Goal: Book appointment/travel/reservation

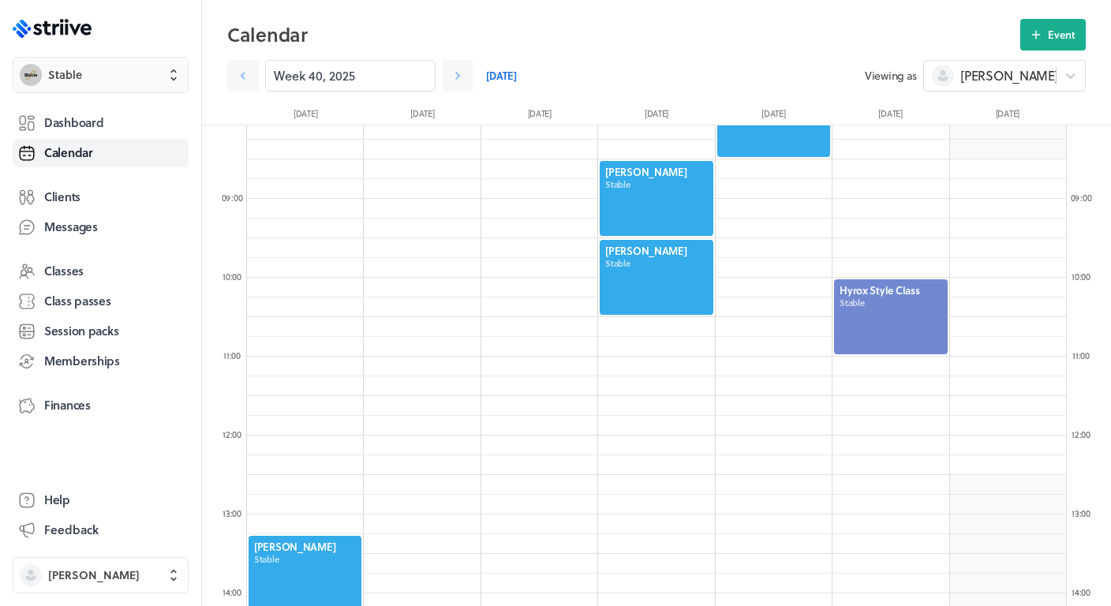
scroll to position [1894, 820]
click at [459, 78] on icon at bounding box center [458, 76] width 16 height 16
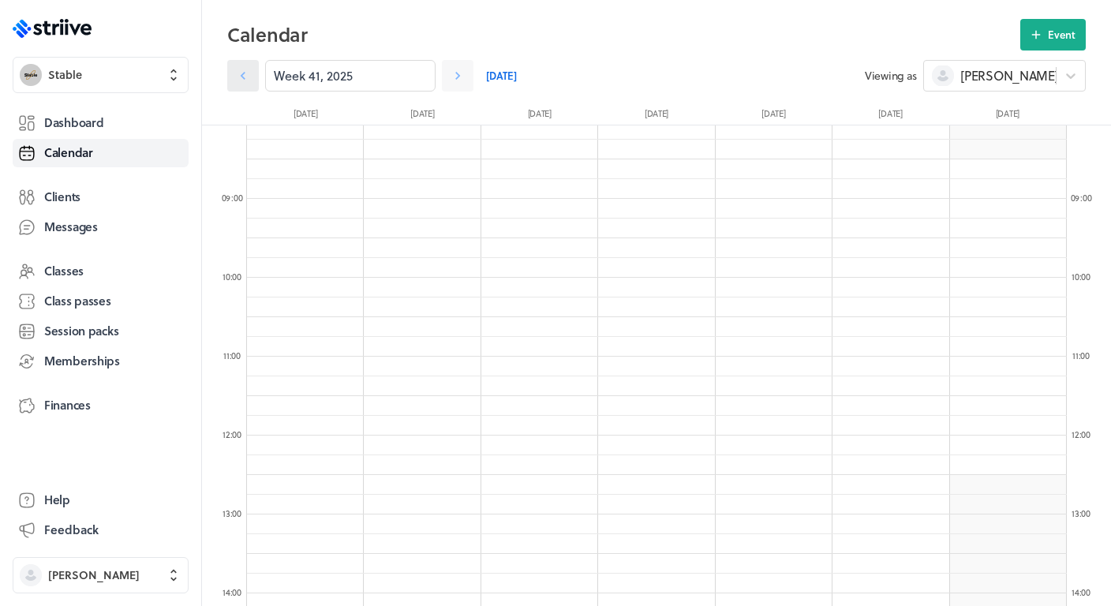
click at [240, 71] on icon at bounding box center [243, 76] width 16 height 16
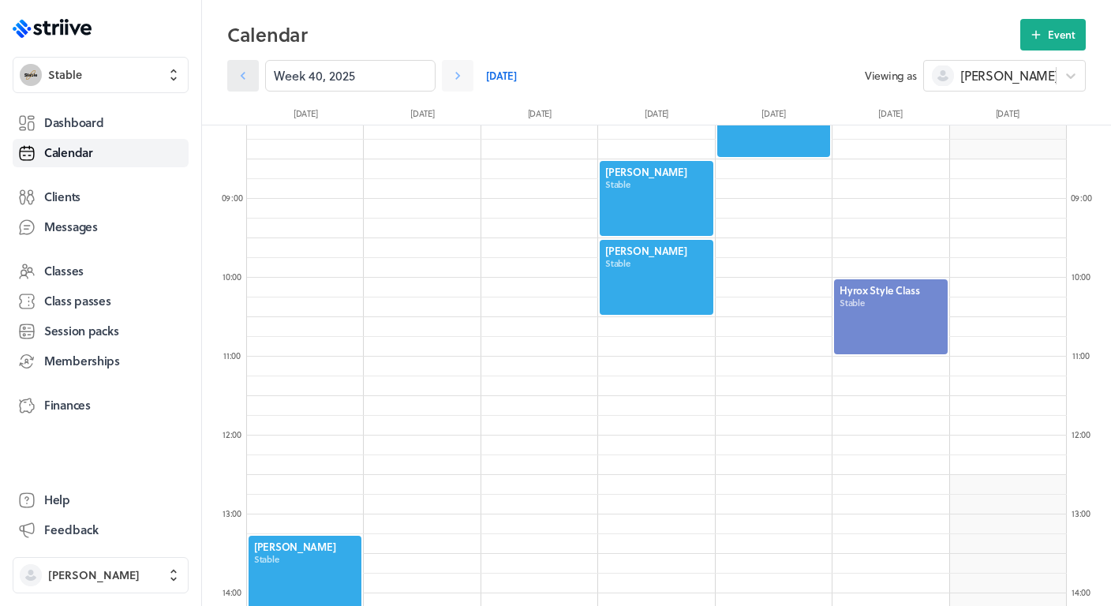
click at [240, 71] on icon at bounding box center [243, 76] width 16 height 16
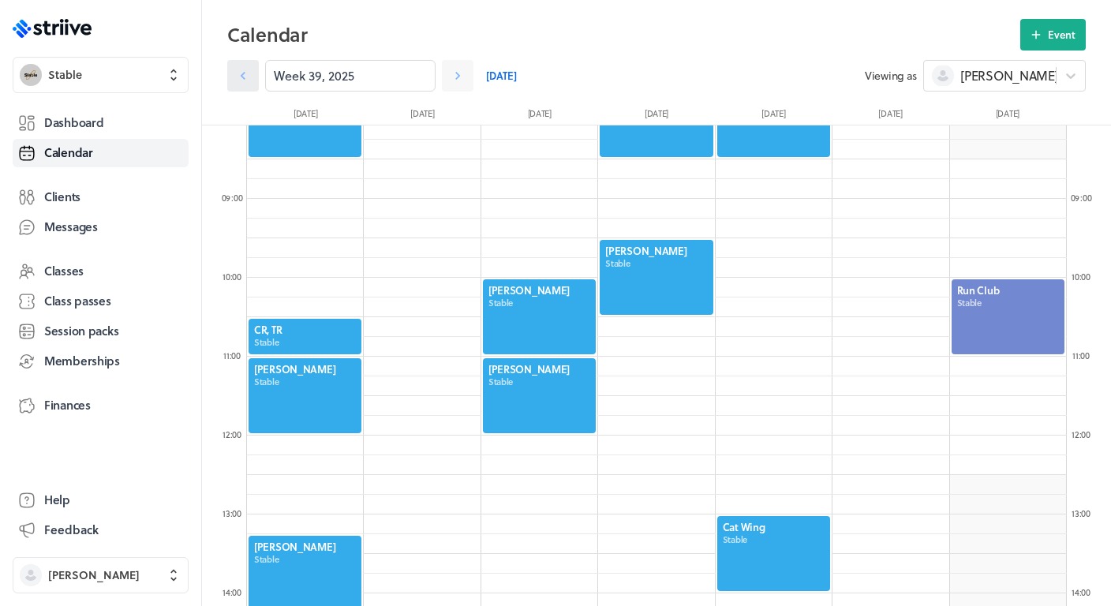
click at [240, 80] on icon at bounding box center [243, 76] width 16 height 16
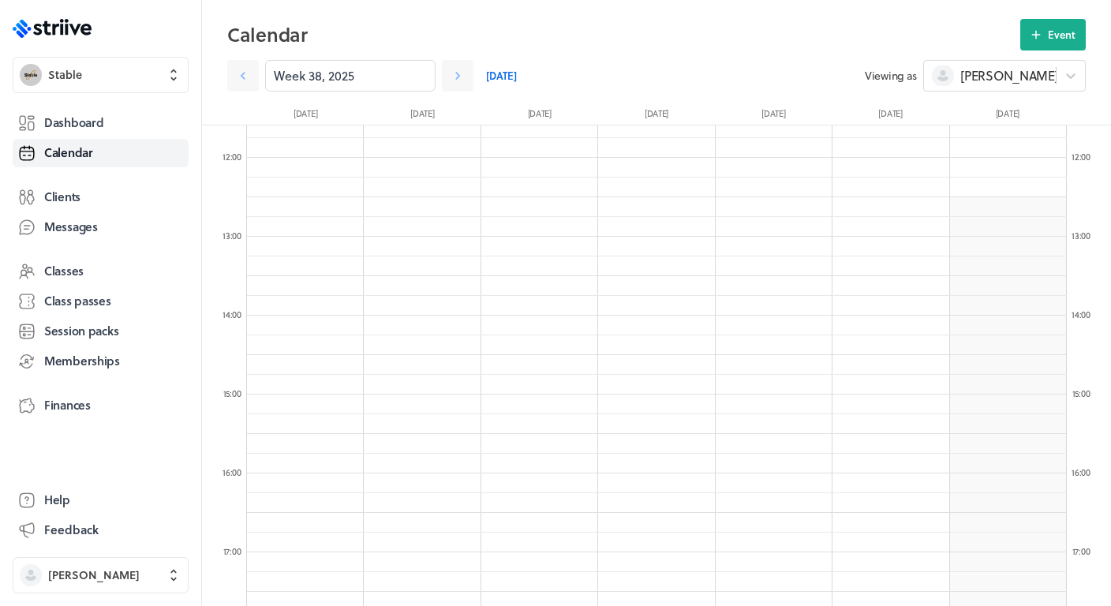
scroll to position [933, 0]
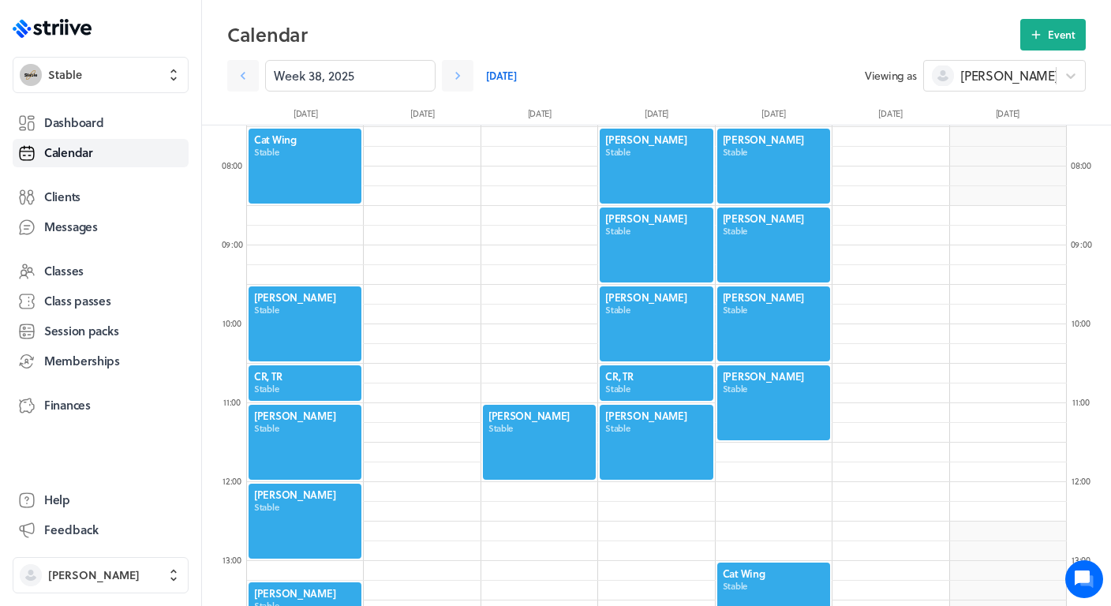
scroll to position [593, 0]
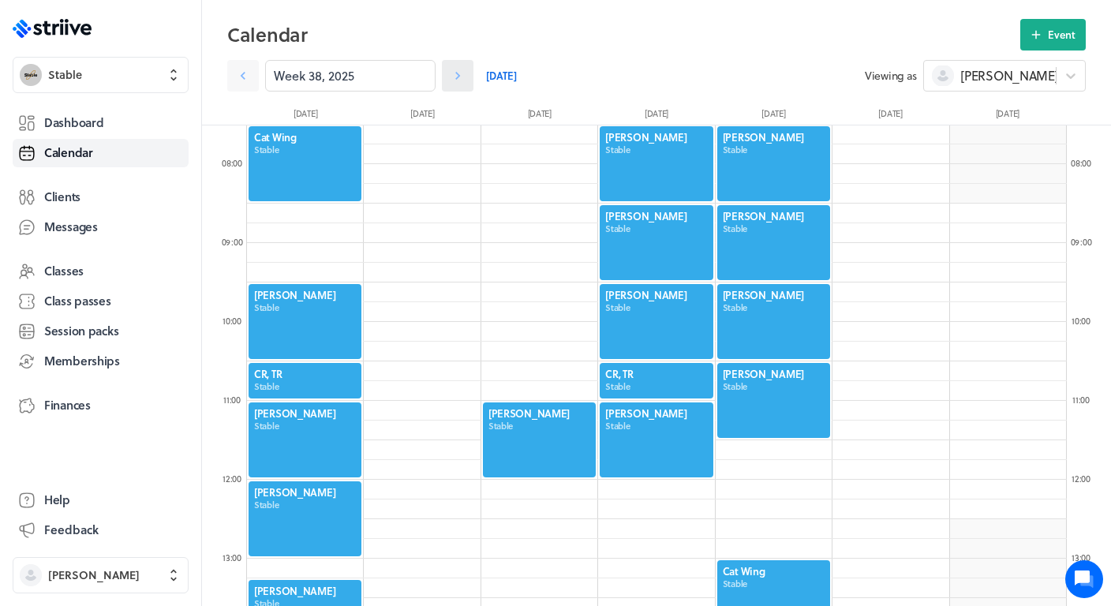
click at [460, 74] on icon at bounding box center [458, 76] width 16 height 16
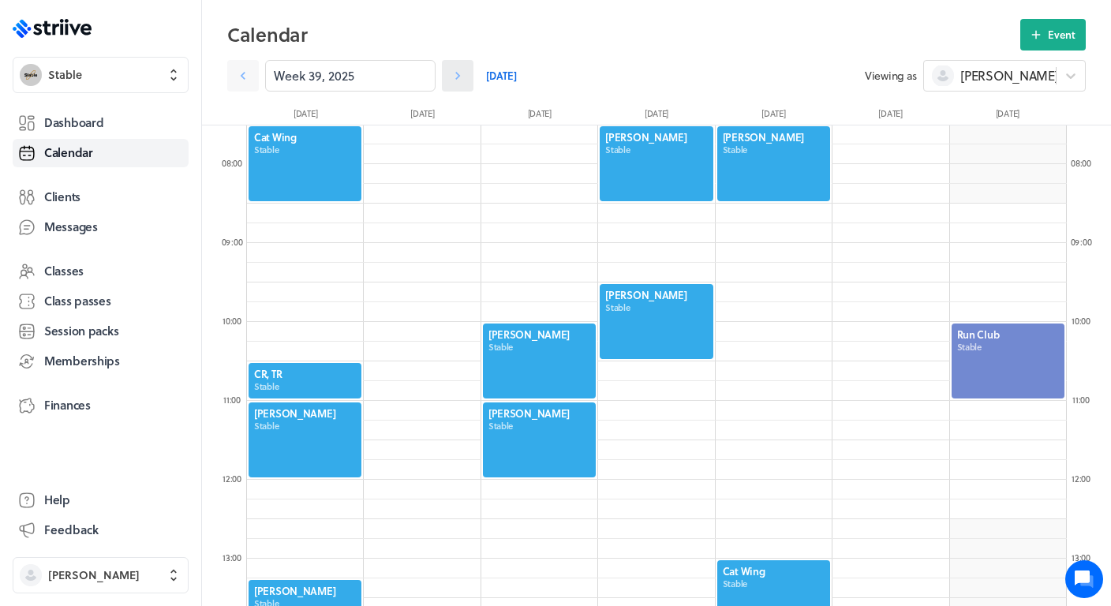
click at [458, 77] on icon at bounding box center [457, 76] width 5 height 8
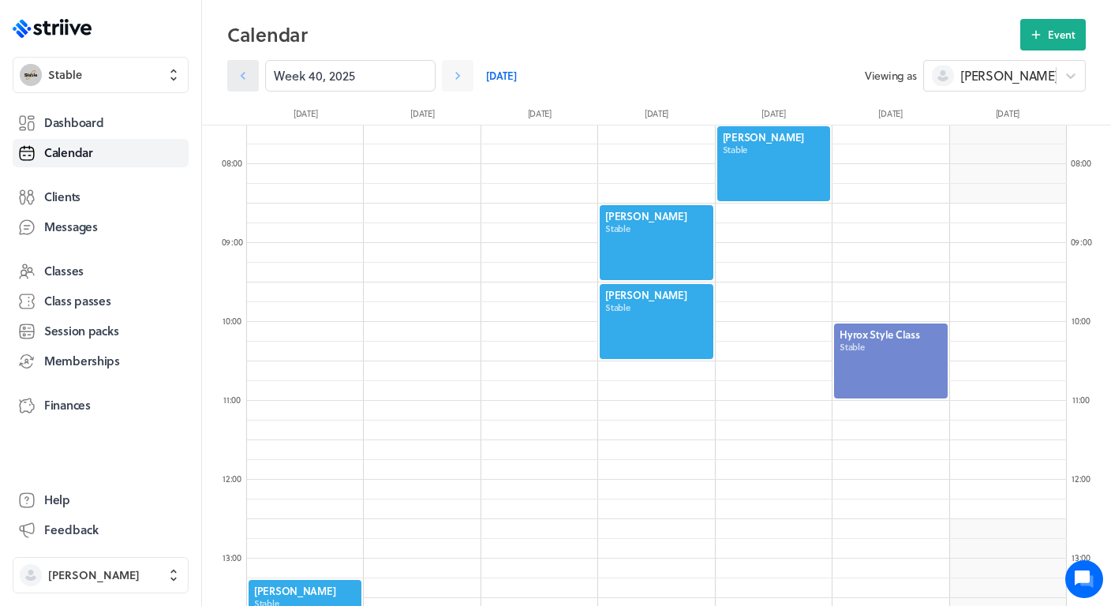
click at [241, 77] on icon at bounding box center [243, 76] width 16 height 16
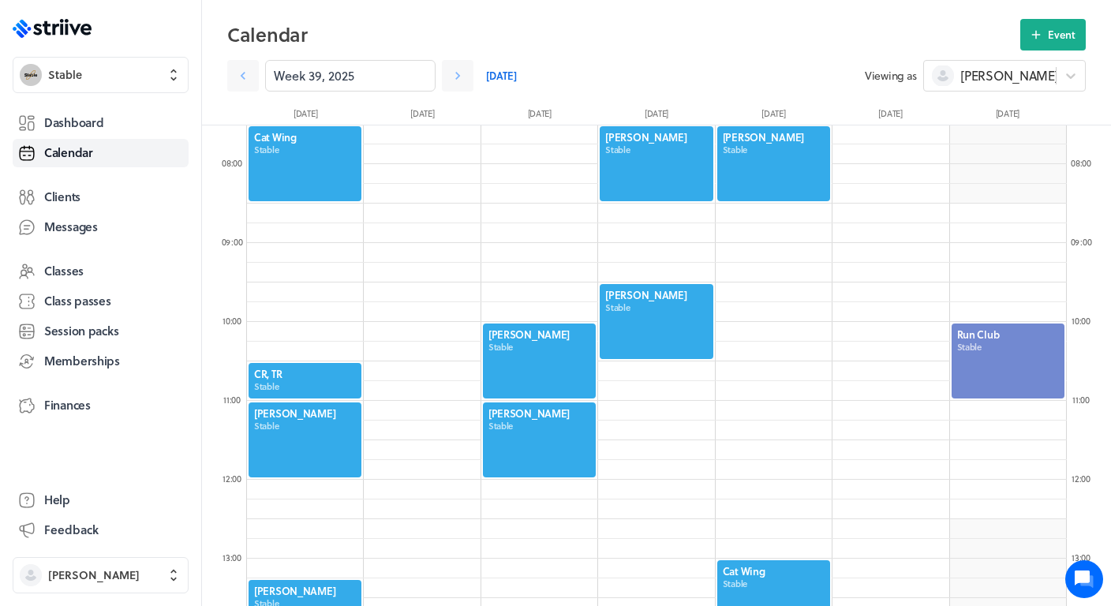
click at [549, 422] on div at bounding box center [539, 440] width 116 height 78
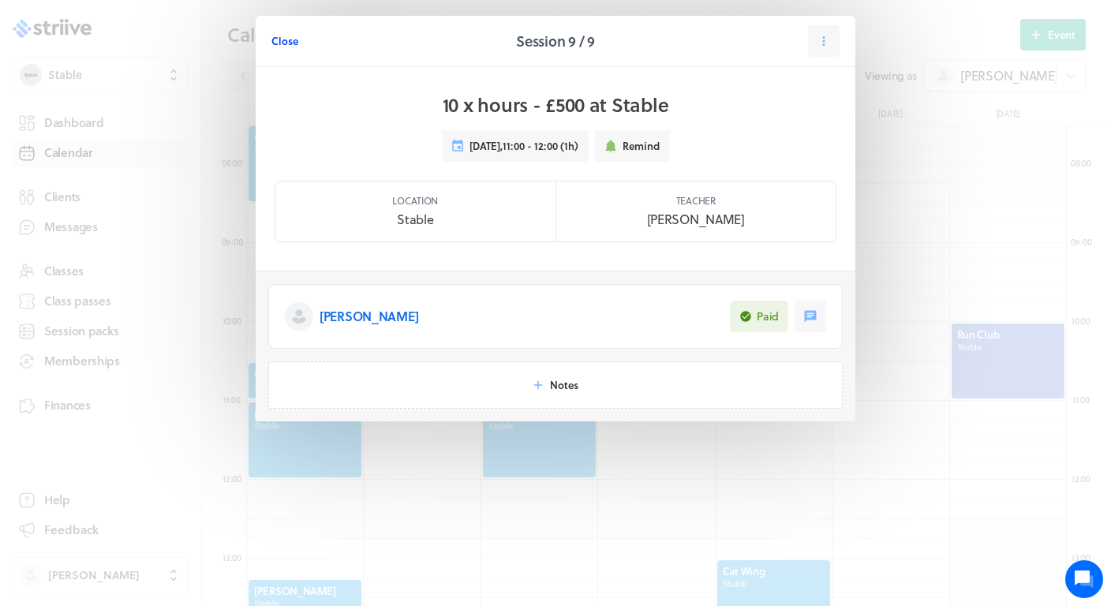
click at [282, 50] on button "Close" at bounding box center [284, 41] width 27 height 32
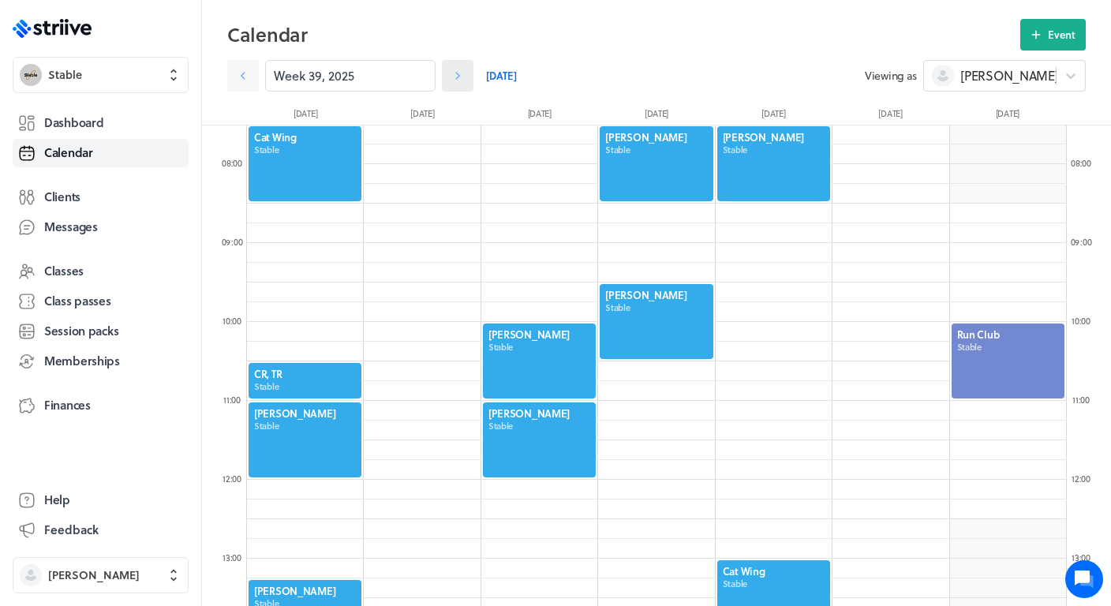
click at [464, 83] on icon at bounding box center [458, 76] width 16 height 16
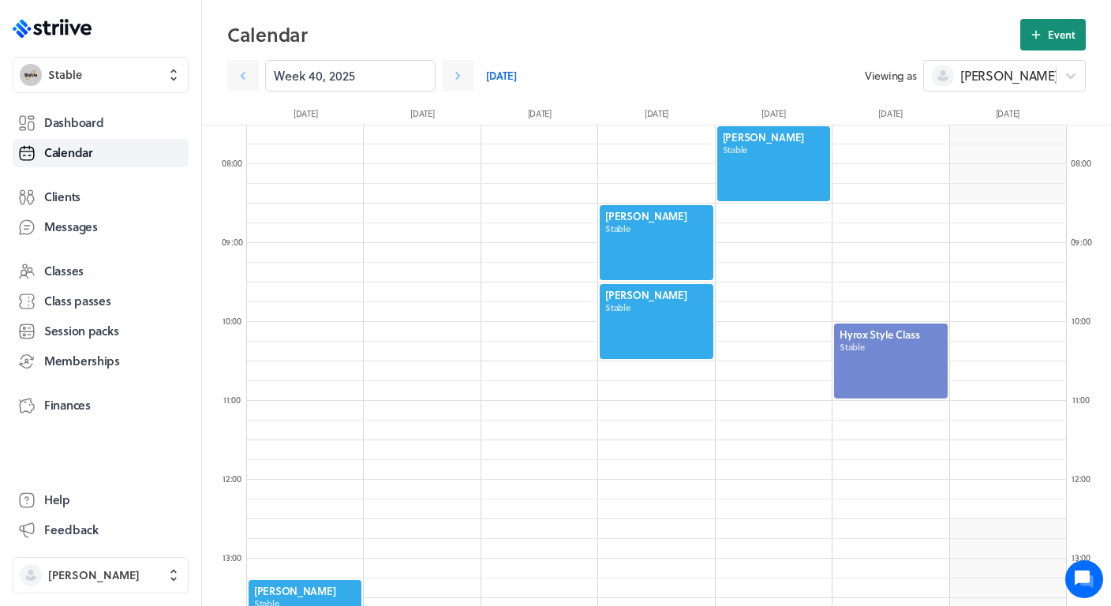
click at [1064, 41] on span "Event" at bounding box center [1062, 35] width 28 height 14
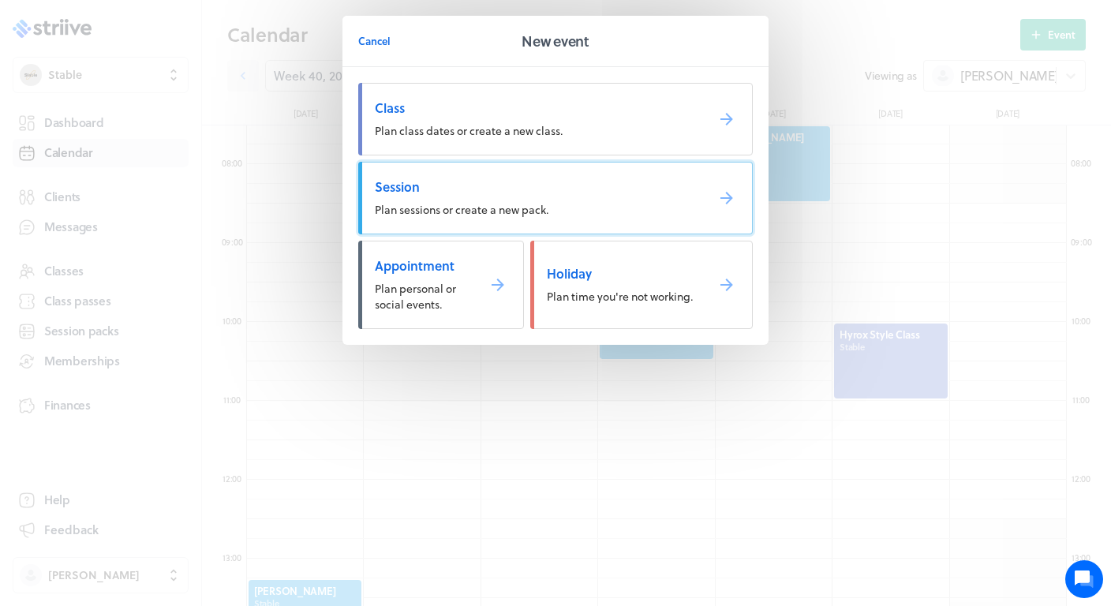
click at [426, 204] on span "Plan sessions or create a new pack." at bounding box center [462, 209] width 174 height 17
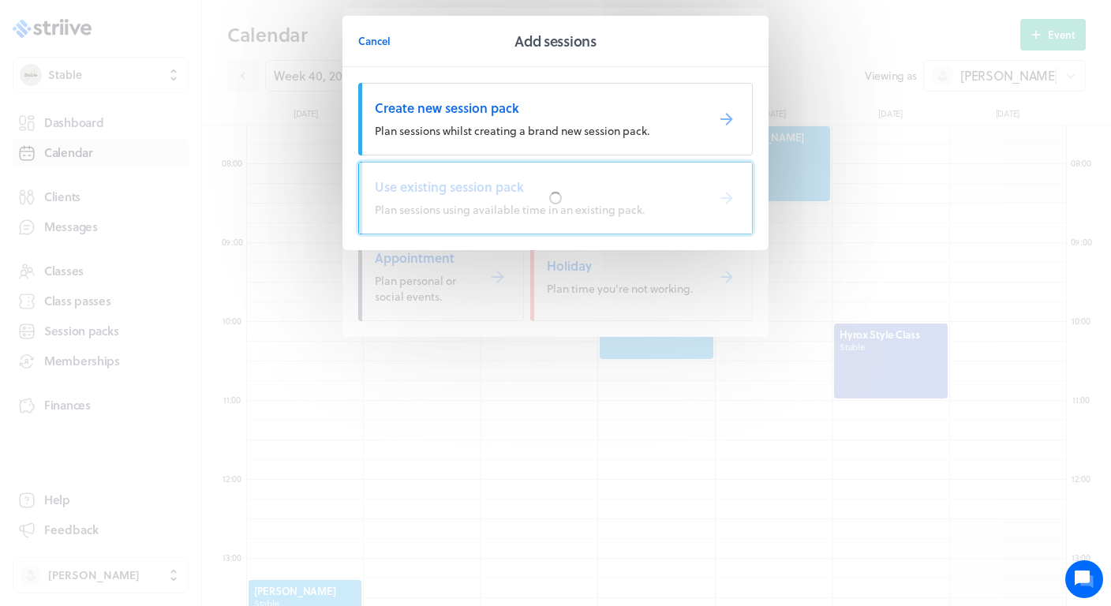
click at [488, 197] on div at bounding box center [555, 198] width 393 height 71
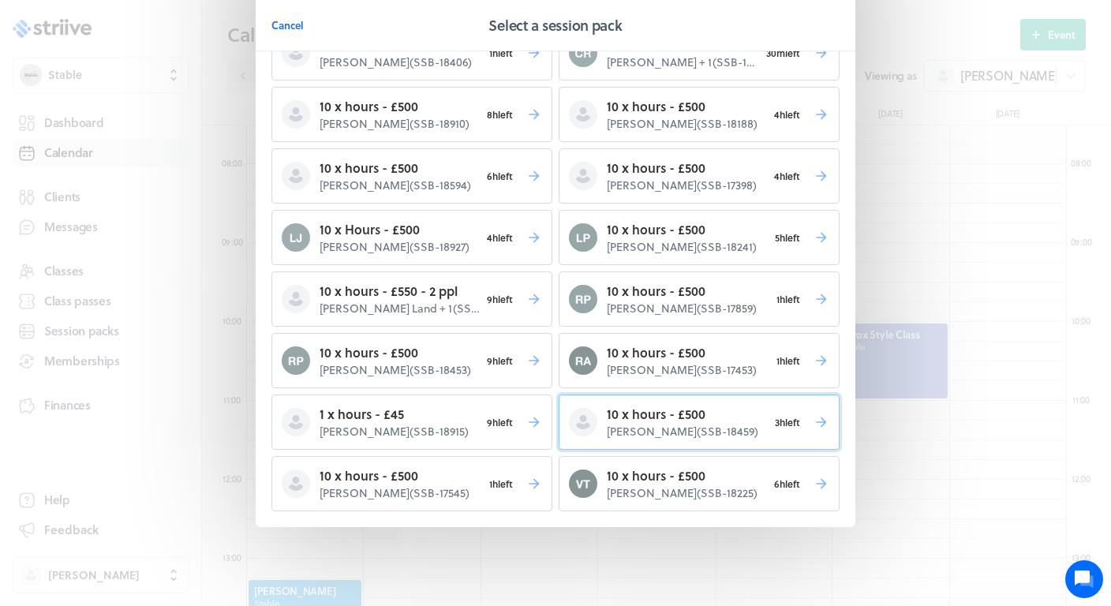
scroll to position [119, 0]
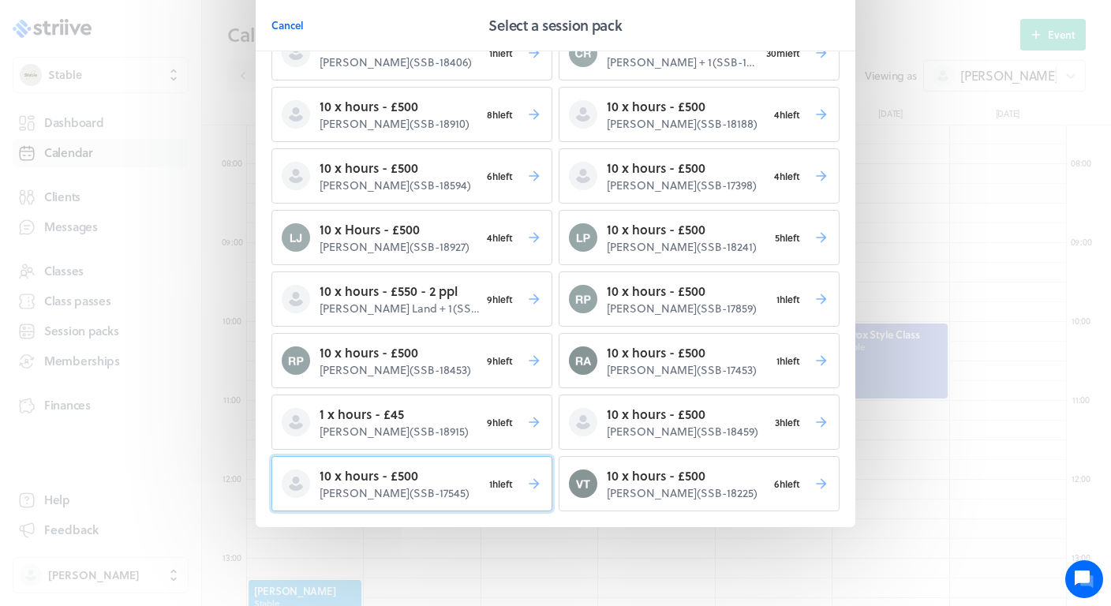
click at [466, 477] on p "10 x hours - £500" at bounding box center [401, 475] width 163 height 19
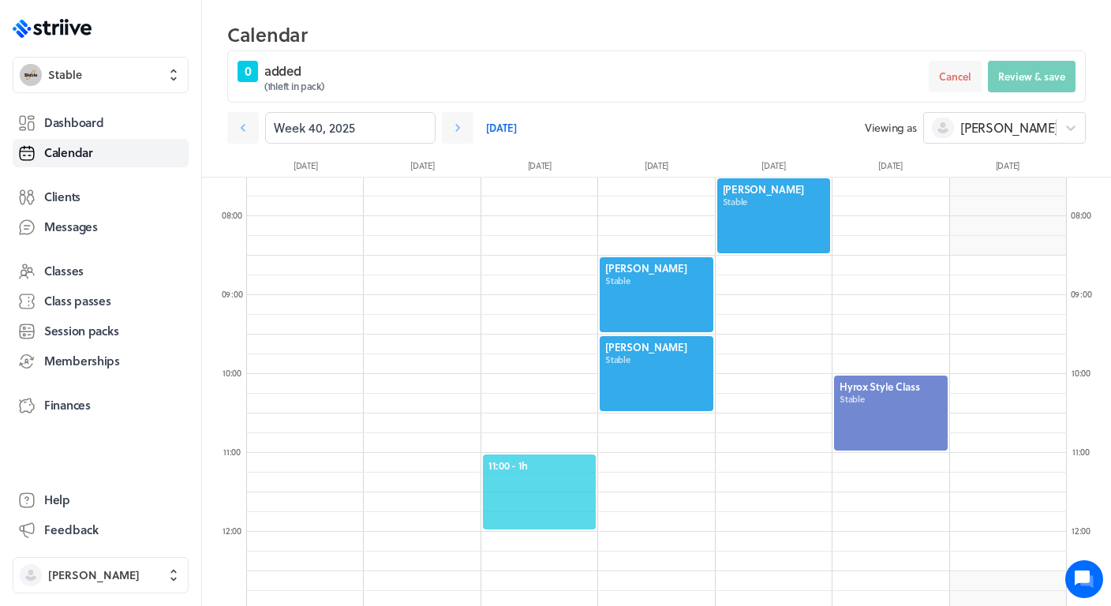
click at [544, 466] on span "11:00 - 1h" at bounding box center [539, 465] width 102 height 14
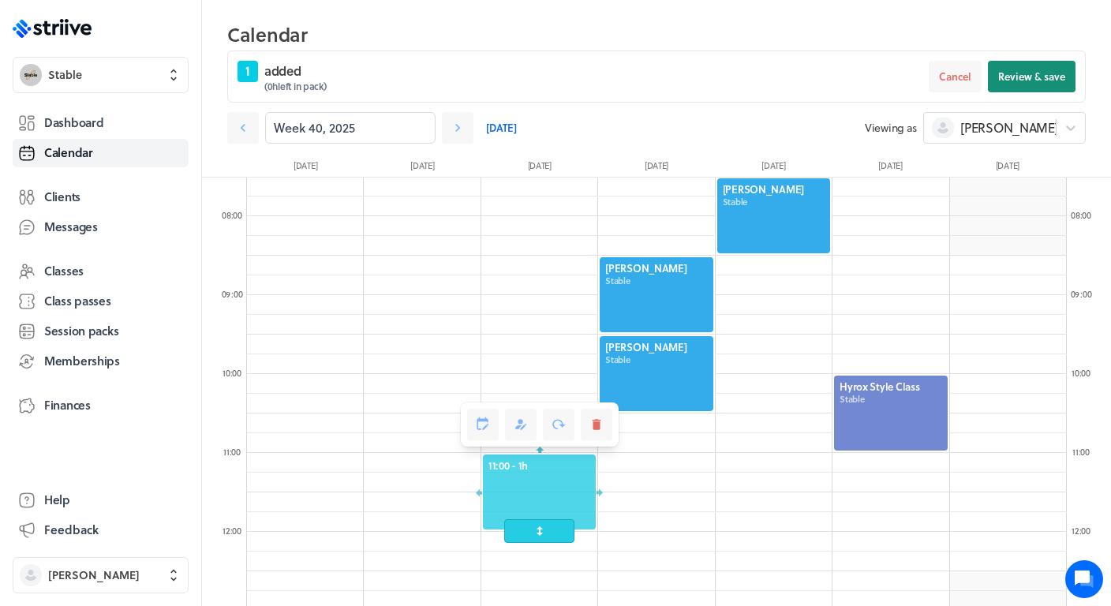
click at [1041, 88] on button "Review & save" at bounding box center [1032, 77] width 88 height 32
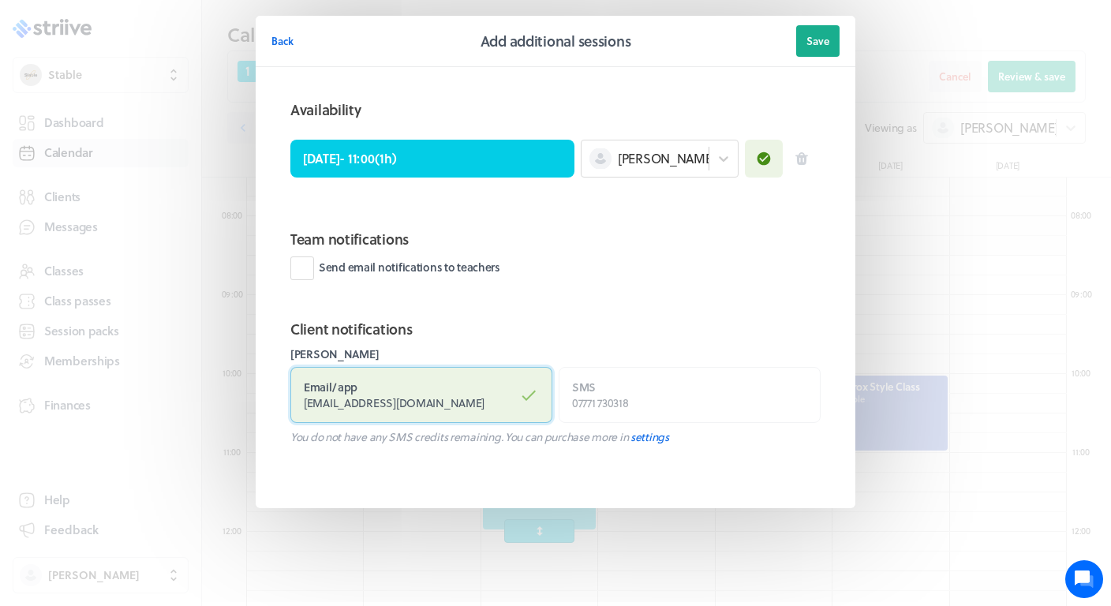
click at [380, 391] on label "Email / app suefisher02@hotmail.com" at bounding box center [421, 395] width 262 height 56
click at [0, 0] on input "Email / app suefisher02@hotmail.com" at bounding box center [0, 0] width 0 height 0
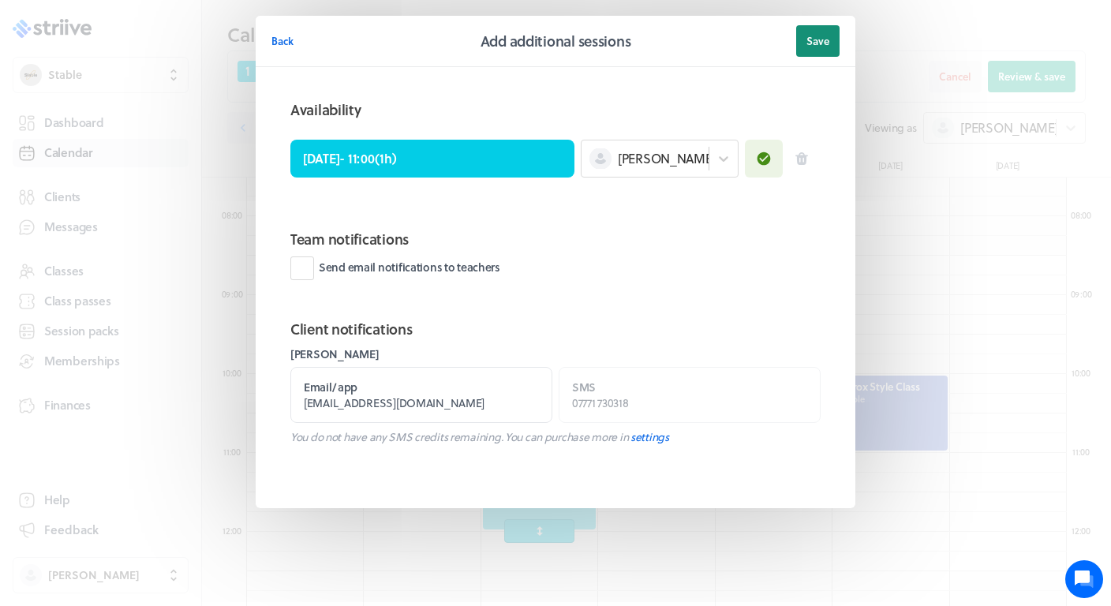
click at [817, 43] on span "Save" at bounding box center [817, 41] width 23 height 14
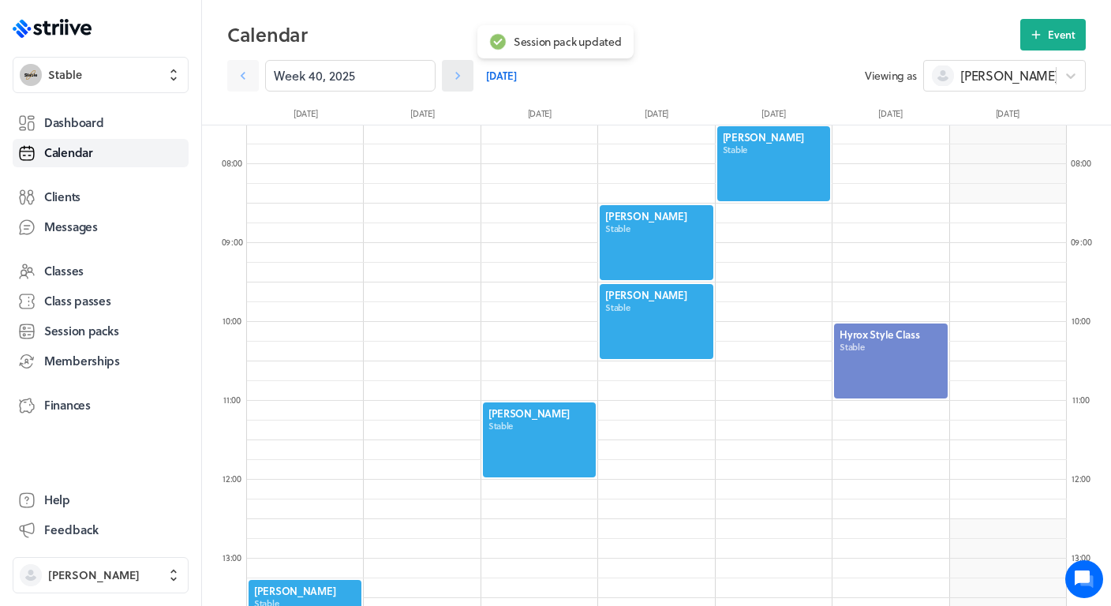
click at [451, 81] on icon at bounding box center [458, 76] width 16 height 16
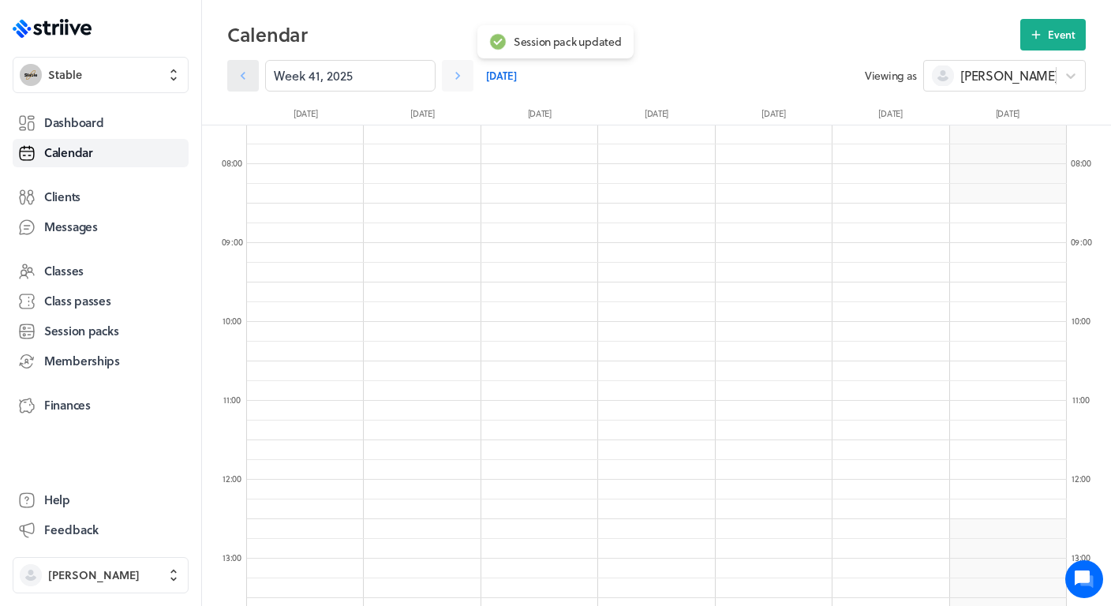
click at [240, 88] on link at bounding box center [243, 76] width 32 height 32
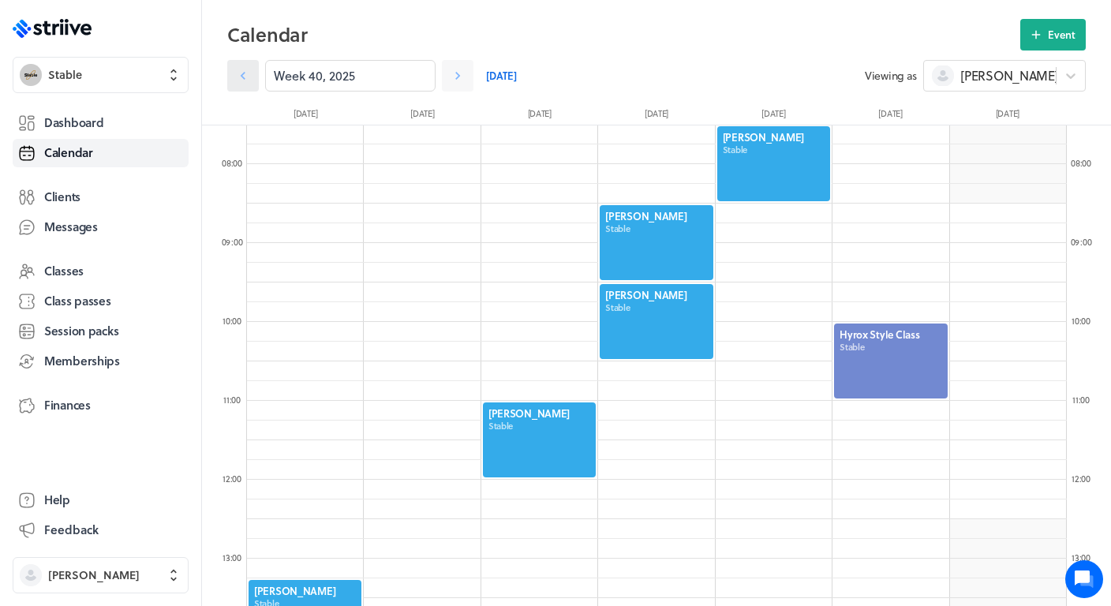
click at [232, 70] on link at bounding box center [243, 76] width 32 height 32
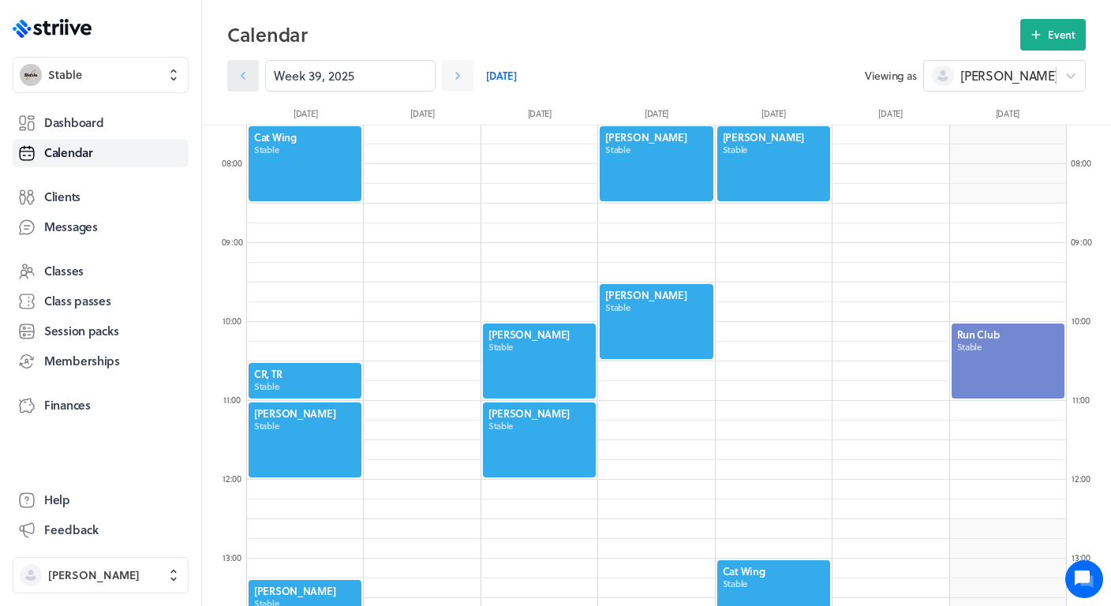
click at [232, 70] on link at bounding box center [243, 76] width 32 height 32
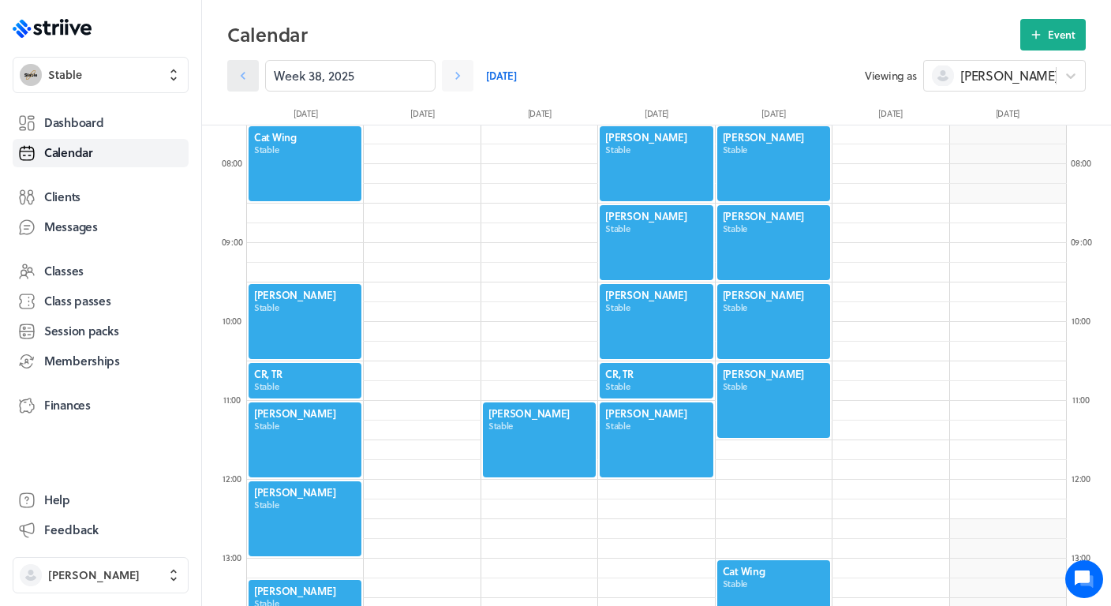
click at [244, 71] on icon at bounding box center [243, 76] width 16 height 16
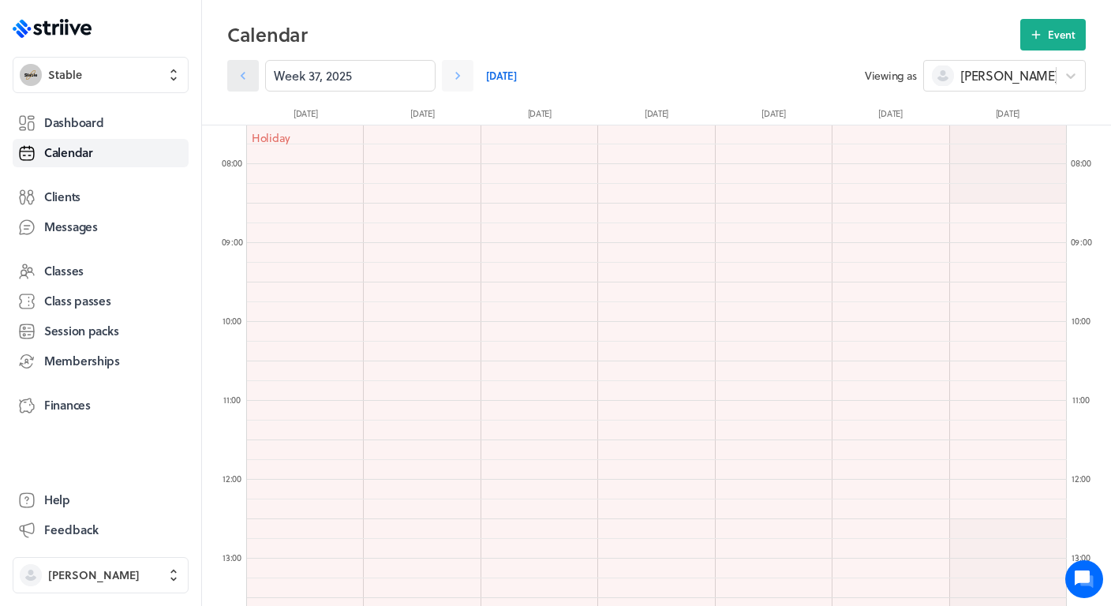
click at [244, 71] on icon at bounding box center [243, 76] width 16 height 16
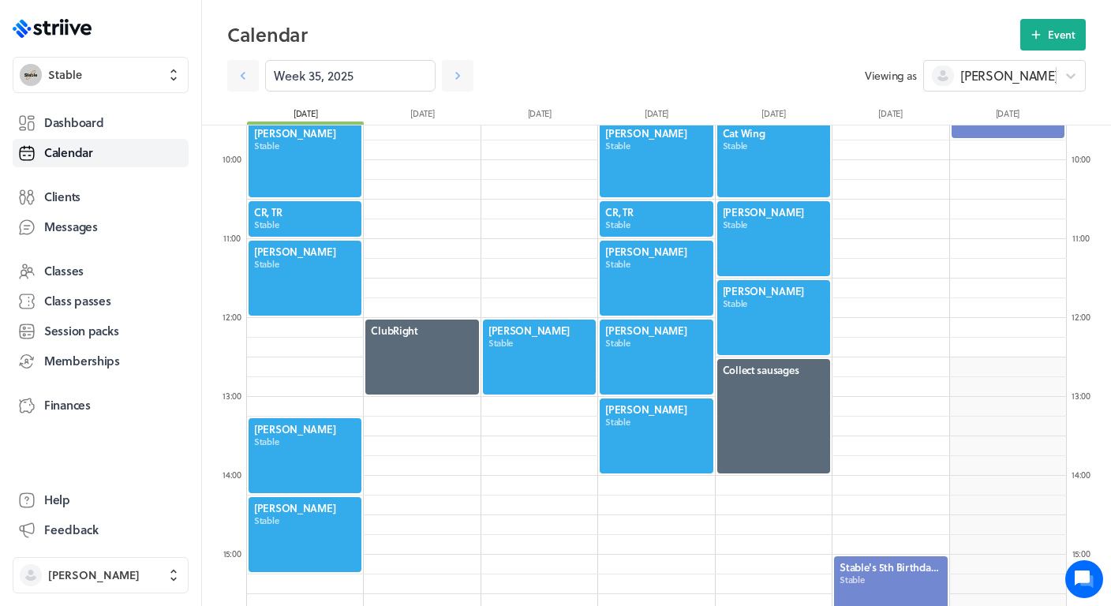
scroll to position [888, 0]
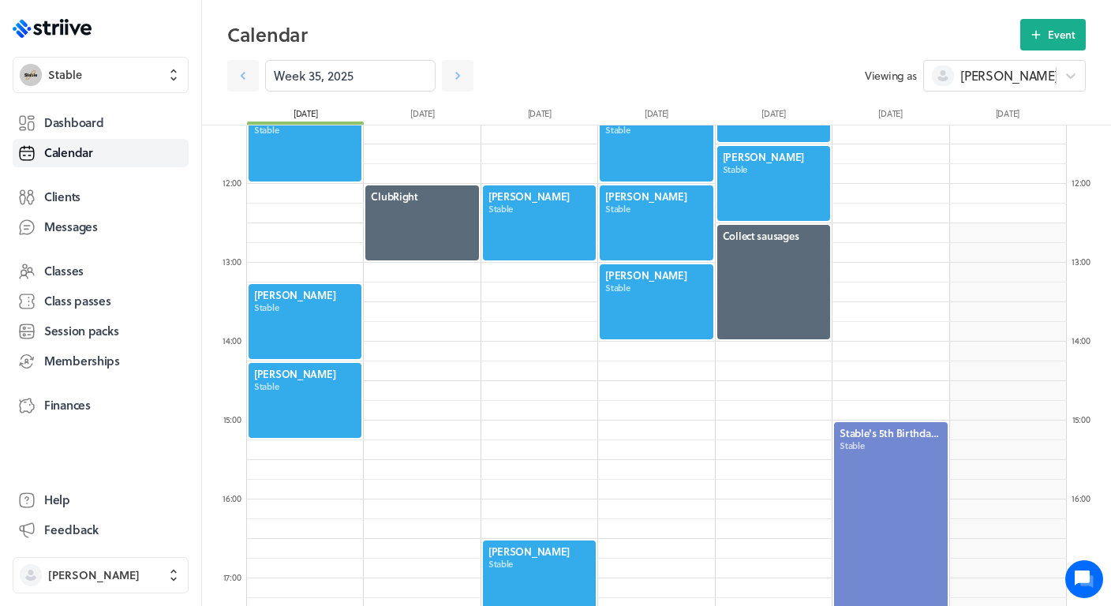
click at [298, 391] on div at bounding box center [305, 400] width 116 height 78
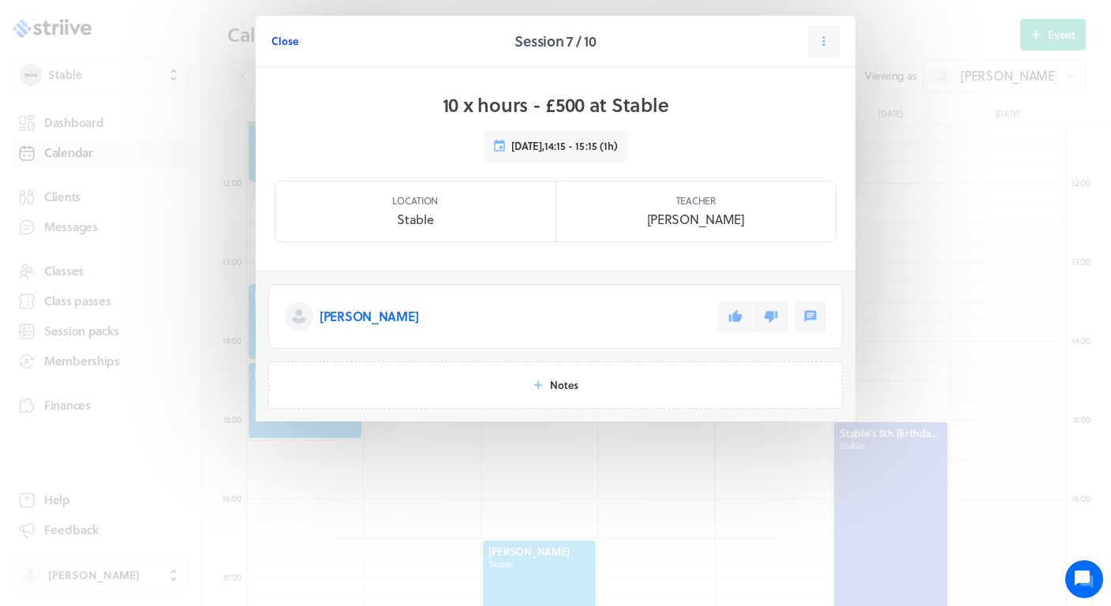
click at [281, 46] on span "Close" at bounding box center [284, 41] width 27 height 14
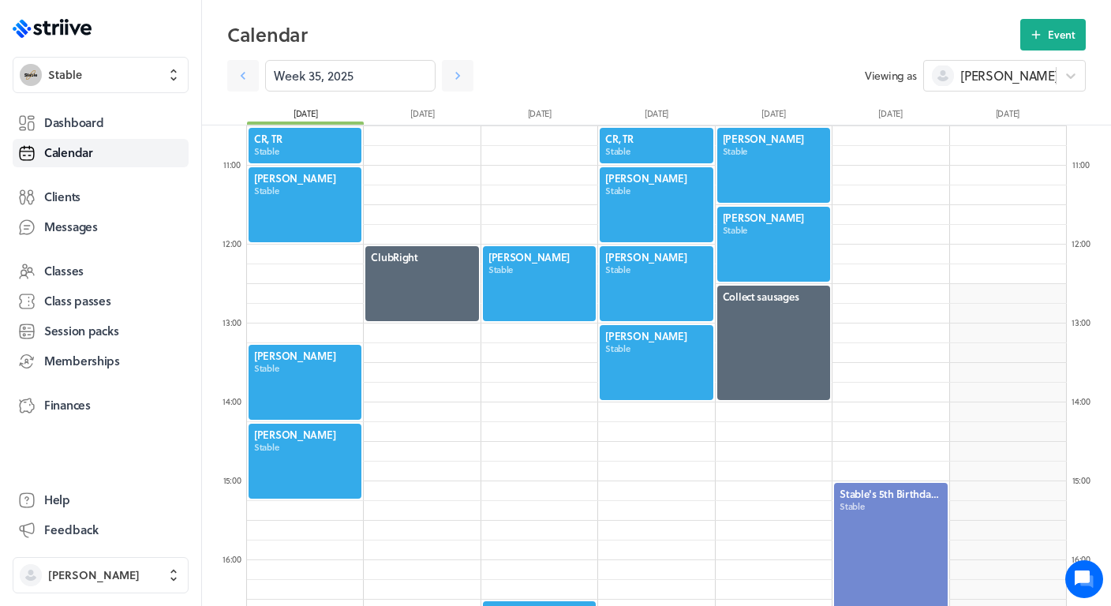
scroll to position [850, 0]
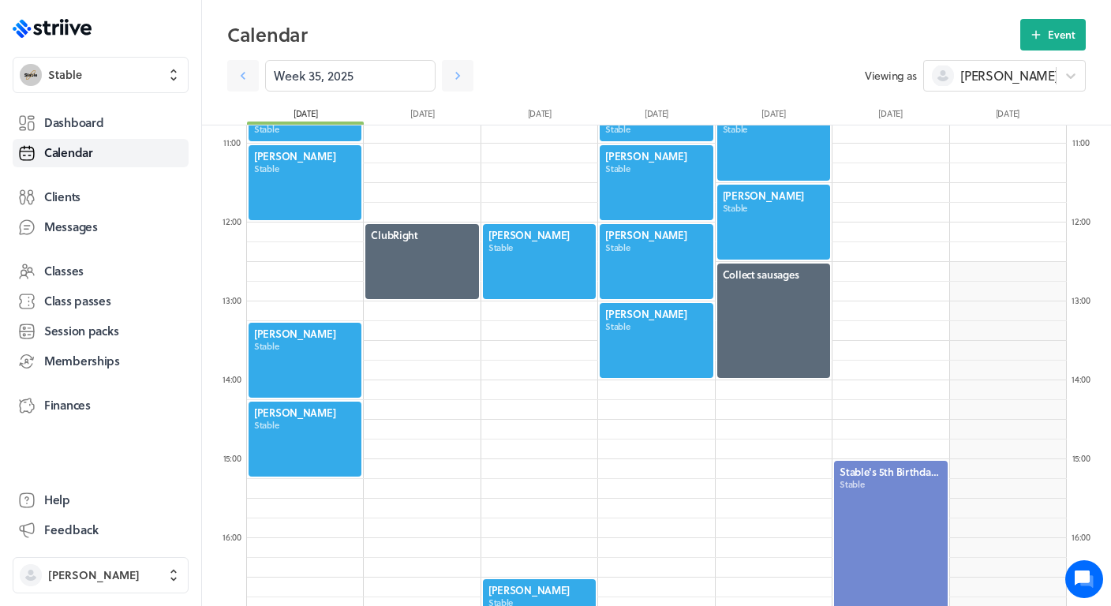
click at [458, 96] on div "Calendar Event Week 35, 2025 Viewing as Sophie B Mon 25 Aug Tue 26 Aug Wed 27 A…" at bounding box center [656, 72] width 909 height 106
click at [458, 88] on link at bounding box center [458, 76] width 32 height 32
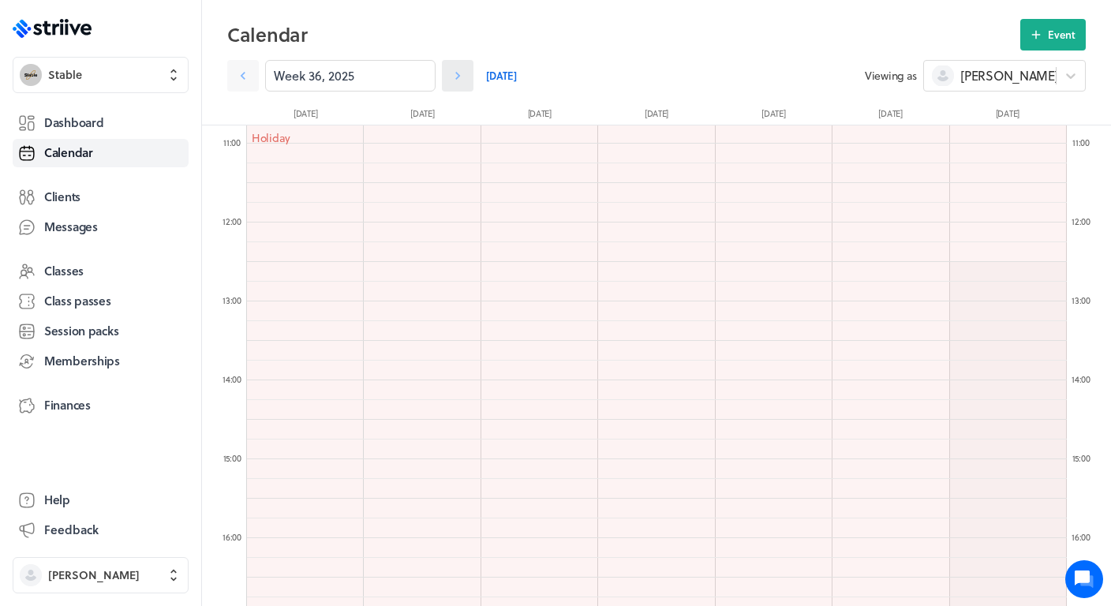
click at [458, 80] on icon at bounding box center [458, 76] width 16 height 16
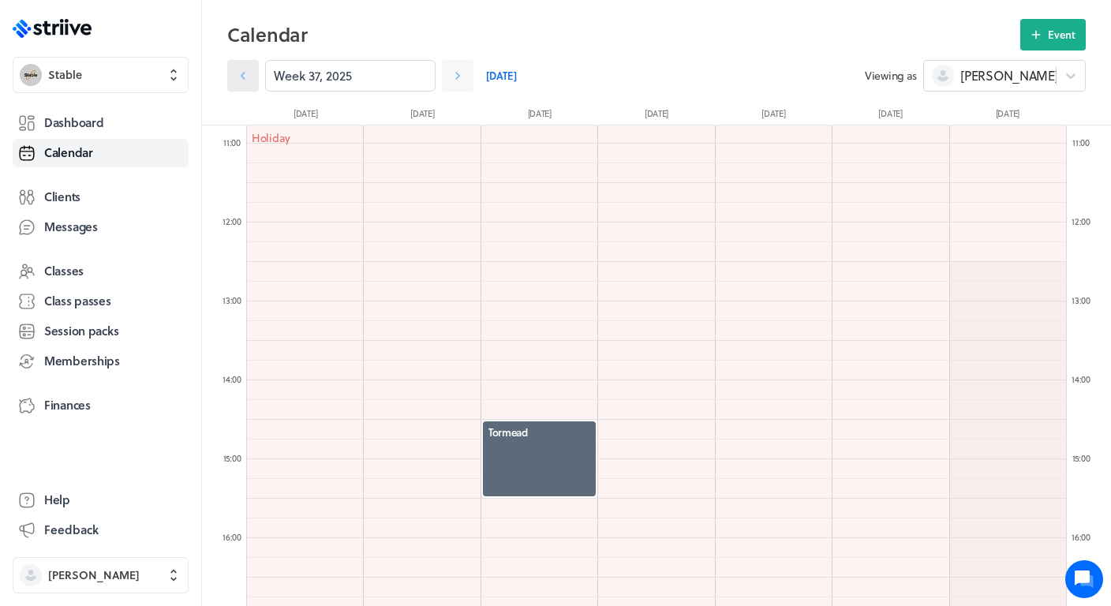
click at [246, 77] on icon at bounding box center [243, 76] width 16 height 16
